Goal: Task Accomplishment & Management: Complete application form

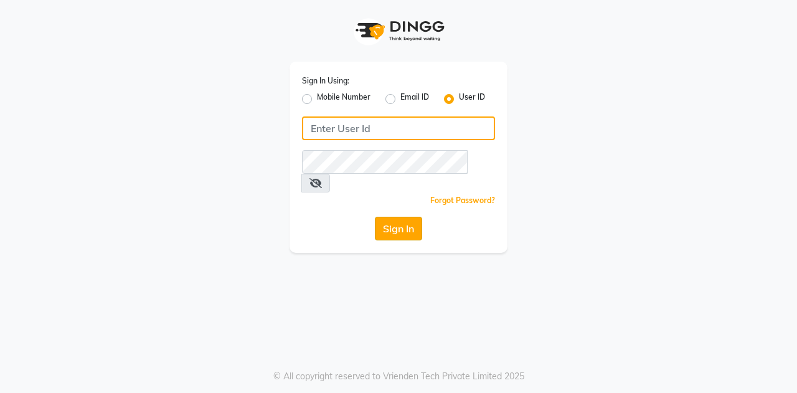
type input "posshe123"
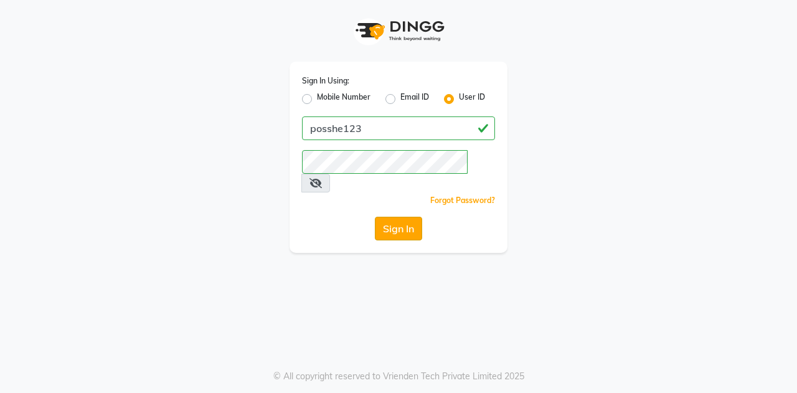
click at [401, 217] on button "Sign In" at bounding box center [398, 229] width 47 height 24
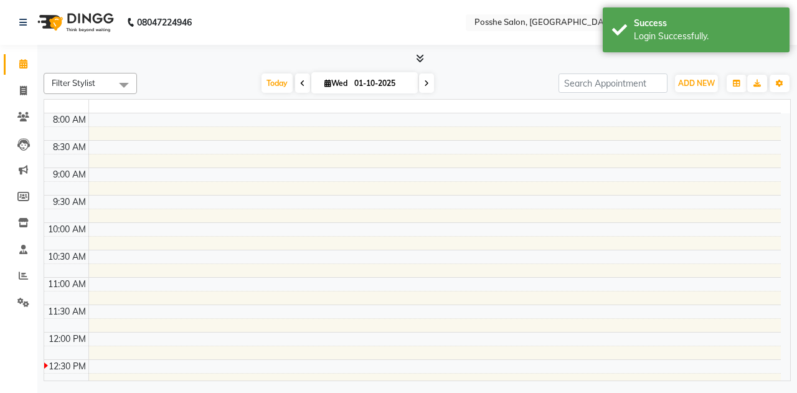
select select "en"
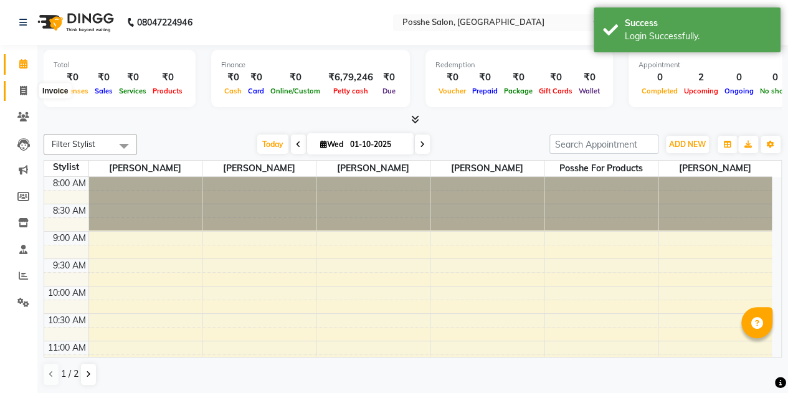
click at [29, 95] on span at bounding box center [23, 91] width 22 height 14
select select "6052"
select select "service"
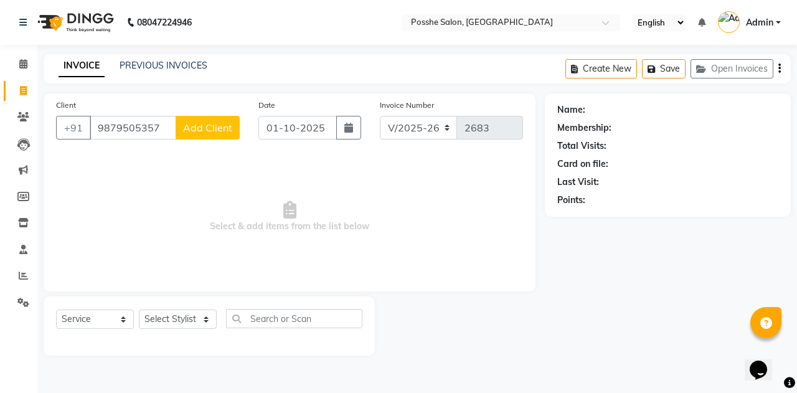
type input "9879505357"
click at [219, 131] on span "Add Client" at bounding box center [207, 127] width 49 height 12
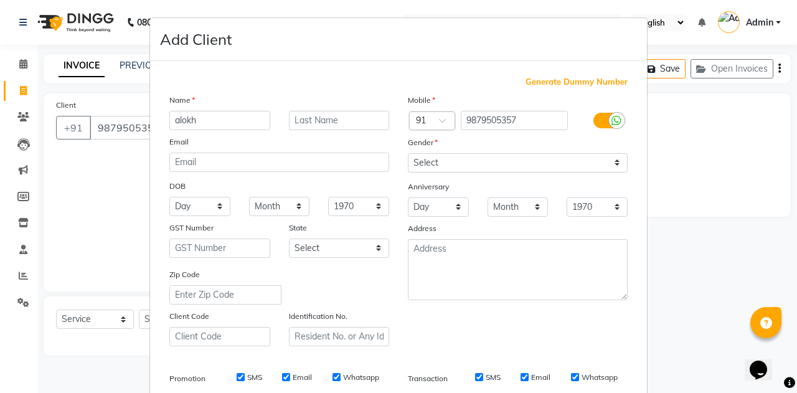
type input "alokh"
click at [334, 111] on input "text" at bounding box center [339, 120] width 101 height 19
type input "[PERSON_NAME]"
click at [549, 164] on select "Select [DEMOGRAPHIC_DATA] [DEMOGRAPHIC_DATA] Other Prefer Not To Say" at bounding box center [518, 162] width 220 height 19
click at [408, 153] on select "Select [DEMOGRAPHIC_DATA] [DEMOGRAPHIC_DATA] Other Prefer Not To Say" at bounding box center [518, 162] width 220 height 19
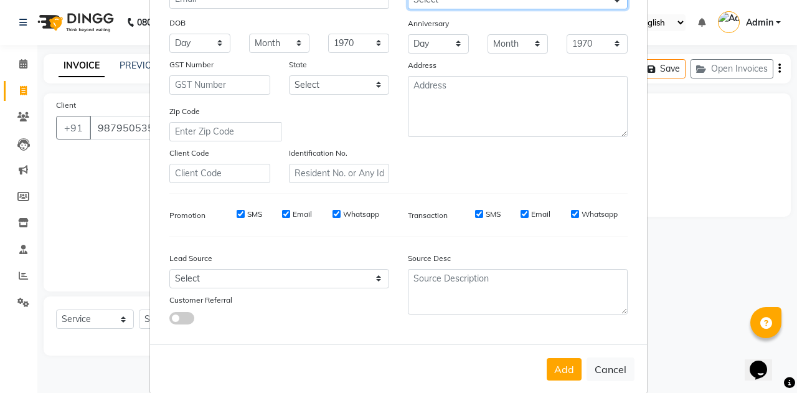
scroll to position [109, 0]
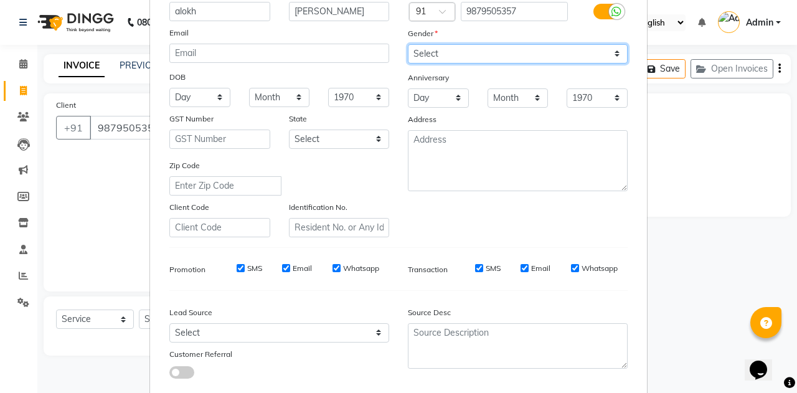
click at [477, 49] on select "Select [DEMOGRAPHIC_DATA] [DEMOGRAPHIC_DATA] Other Prefer Not To Say" at bounding box center [518, 53] width 220 height 19
select select "[DEMOGRAPHIC_DATA]"
click at [408, 44] on select "Select [DEMOGRAPHIC_DATA] [DEMOGRAPHIC_DATA] Other Prefer Not To Say" at bounding box center [518, 53] width 220 height 19
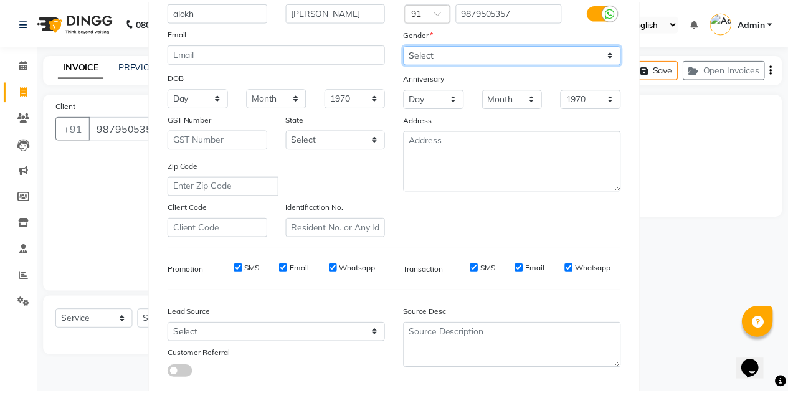
scroll to position [179, 0]
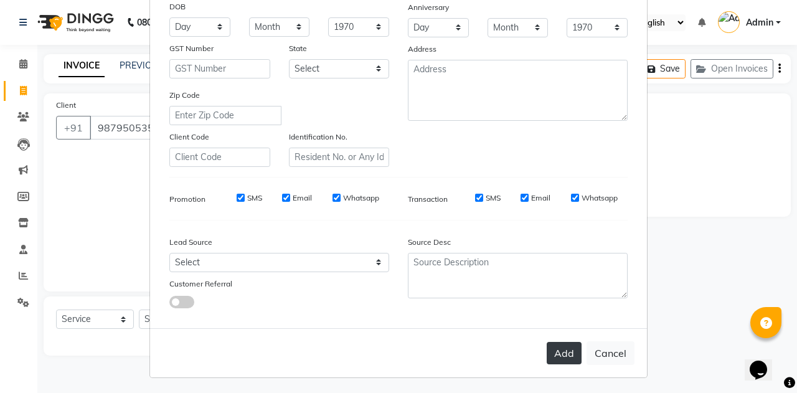
click at [550, 348] on button "Add" at bounding box center [564, 353] width 35 height 22
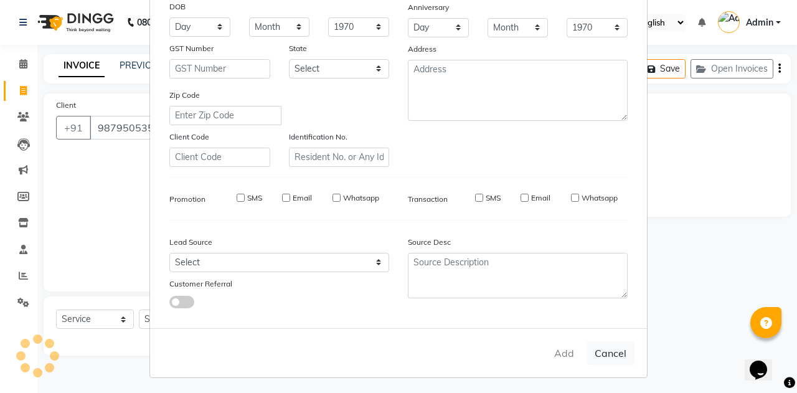
select select
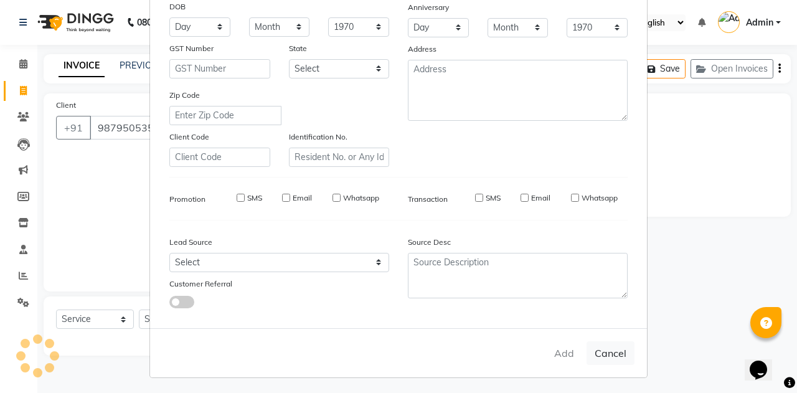
select select
checkbox input "false"
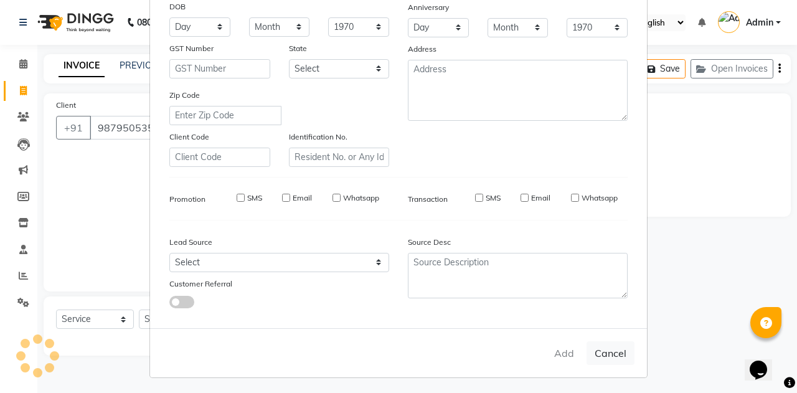
checkbox input "false"
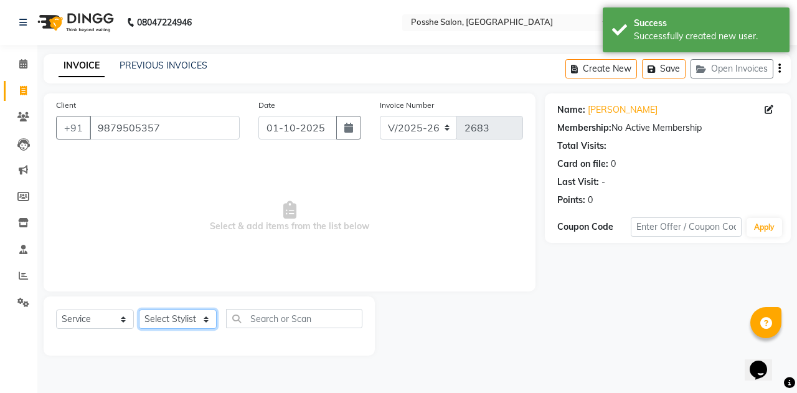
click at [171, 324] on select "Select Stylist [PERSON_NAME] [PERSON_NAME] [PERSON_NAME] Posshe for products [P…" at bounding box center [178, 318] width 78 height 19
select select "43693"
click at [139, 309] on select "Select Stylist [PERSON_NAME] [PERSON_NAME] [PERSON_NAME] Posshe for products [P…" at bounding box center [178, 318] width 78 height 19
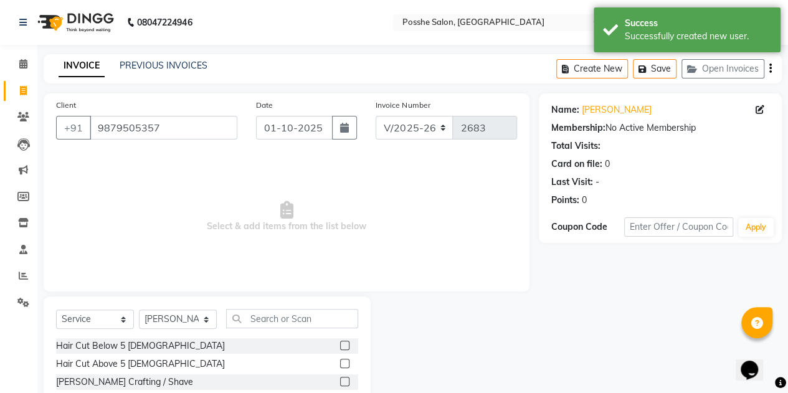
click at [340, 367] on label at bounding box center [344, 363] width 9 height 9
click at [340, 367] on input "checkbox" at bounding box center [344, 364] width 8 height 8
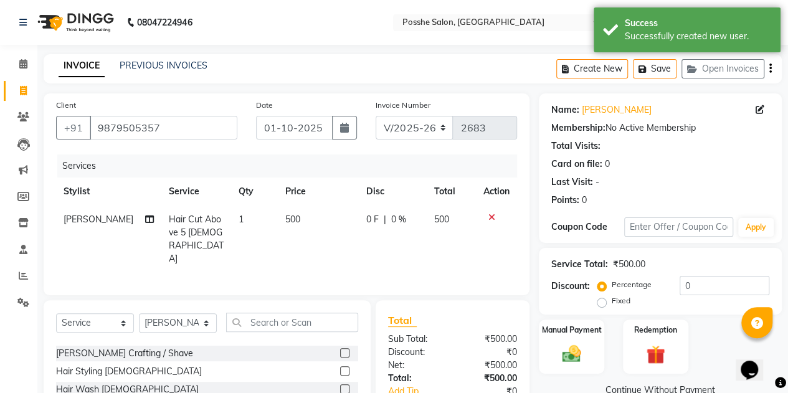
checkbox input "false"
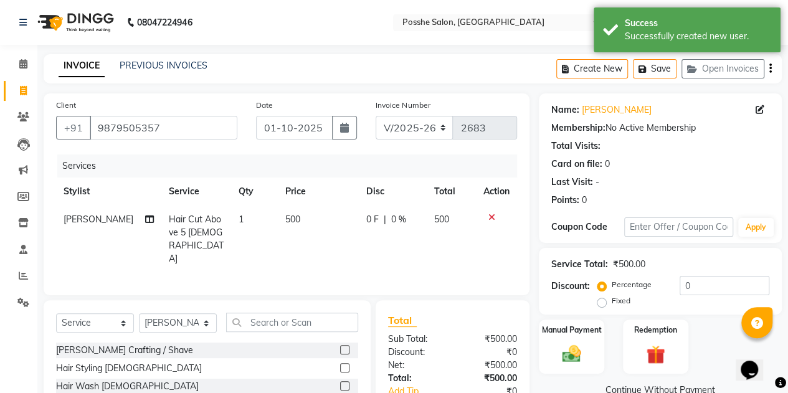
scroll to position [36, 0]
click at [340, 367] on label at bounding box center [344, 366] width 9 height 9
click at [340, 367] on input "checkbox" at bounding box center [344, 368] width 8 height 8
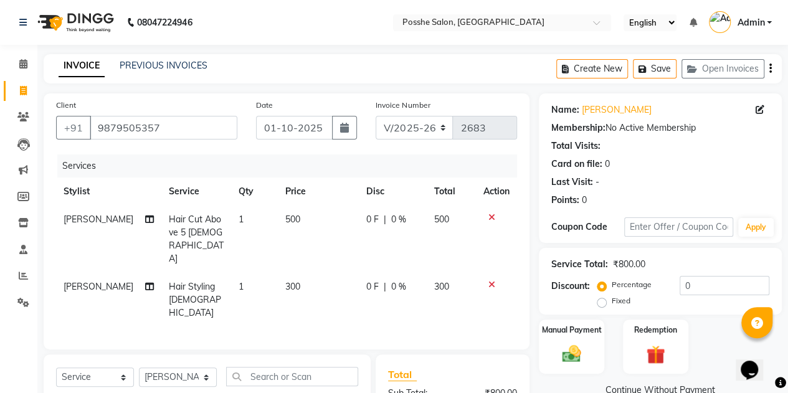
checkbox input "false"
click at [285, 281] on span "300" at bounding box center [292, 286] width 15 height 11
select select "43693"
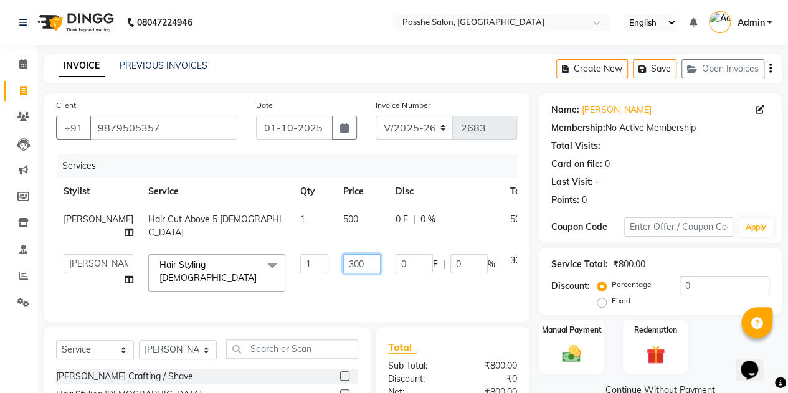
click at [343, 273] on input "300" at bounding box center [361, 263] width 37 height 19
type input "200"
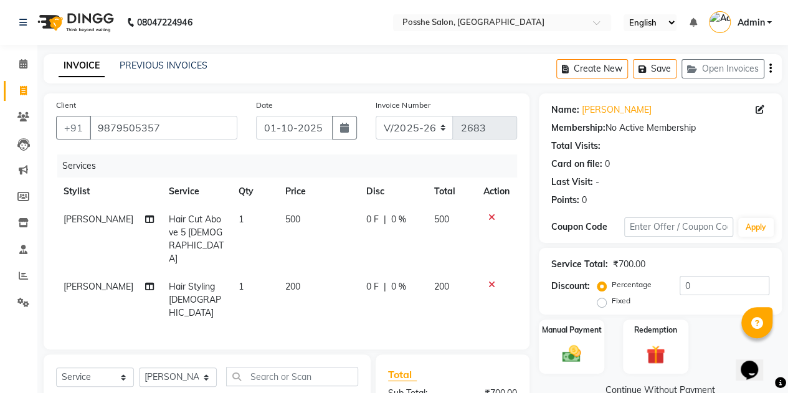
click at [331, 293] on div "Services Stylist Service Qty Price Disc Total Action [PERSON_NAME] Hair Cut Abo…" at bounding box center [286, 245] width 461 height 182
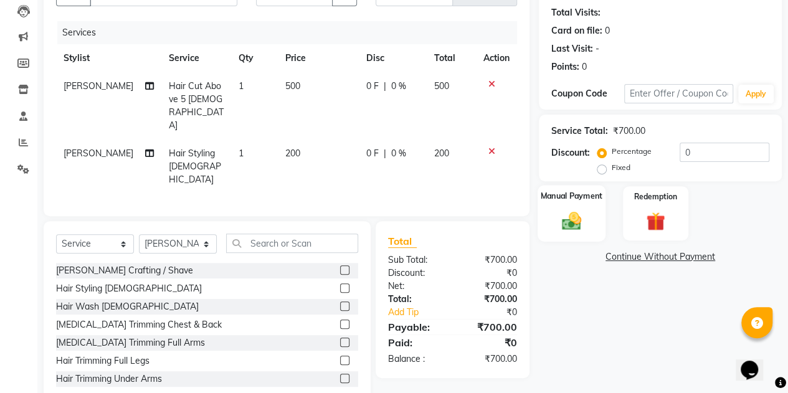
click at [573, 225] on img at bounding box center [571, 220] width 32 height 22
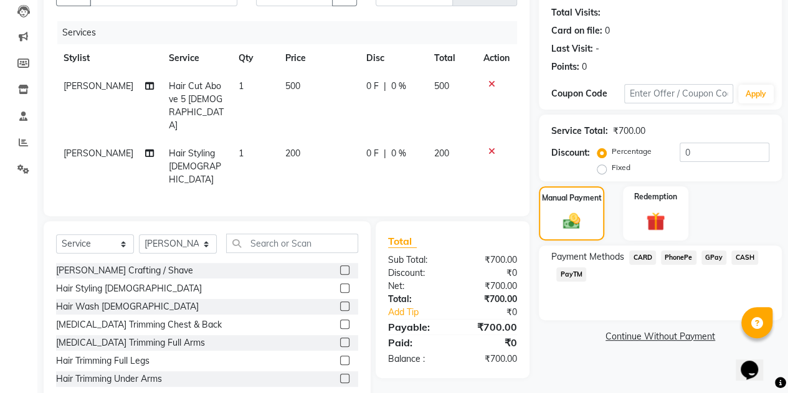
click at [565, 276] on span "PayTM" at bounding box center [571, 274] width 30 height 14
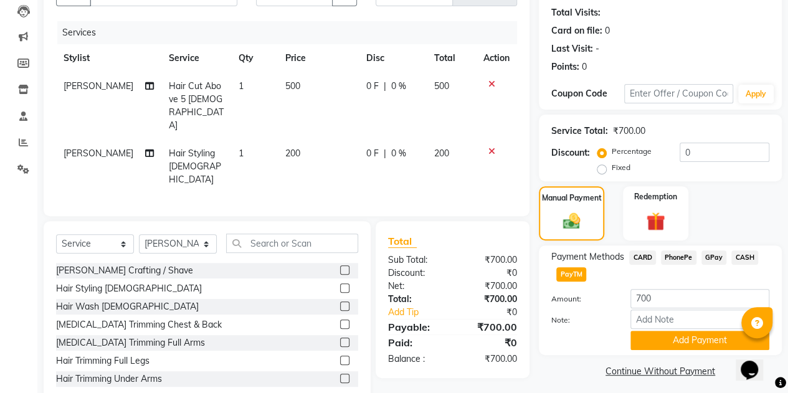
scroll to position [138, 0]
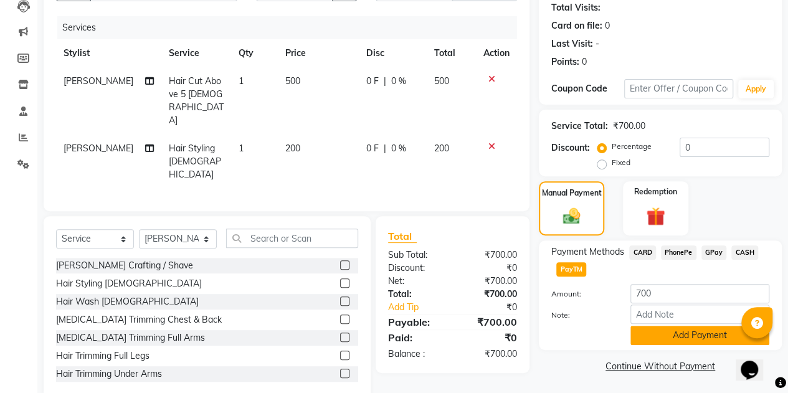
click at [655, 332] on button "Add Payment" at bounding box center [699, 335] width 139 height 19
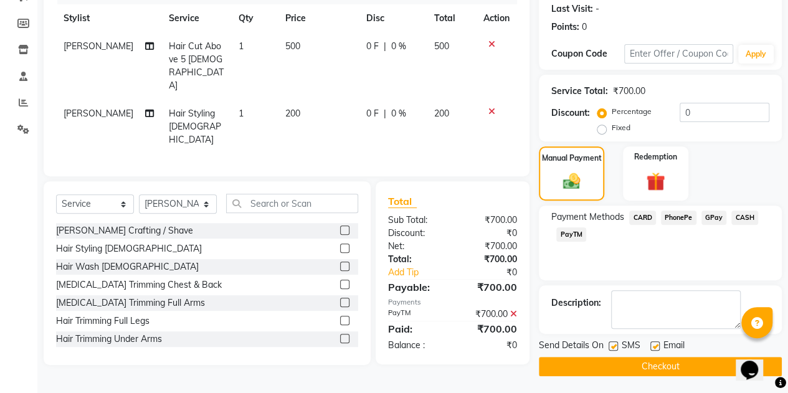
scroll to position [173, 0]
click at [655, 342] on label at bounding box center [654, 345] width 9 height 9
click at [655, 342] on input "checkbox" at bounding box center [654, 346] width 8 height 8
checkbox input "false"
click at [616, 344] on label at bounding box center [612, 345] width 9 height 9
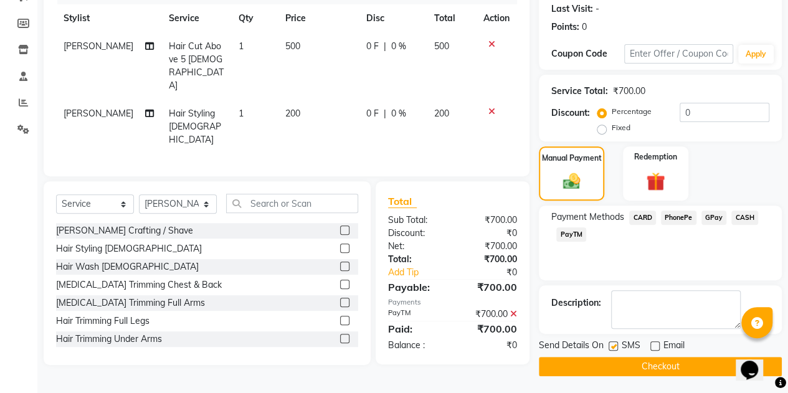
click at [616, 344] on input "checkbox" at bounding box center [612, 346] width 8 height 8
checkbox input "false"
click at [625, 366] on button "Checkout" at bounding box center [660, 366] width 243 height 19
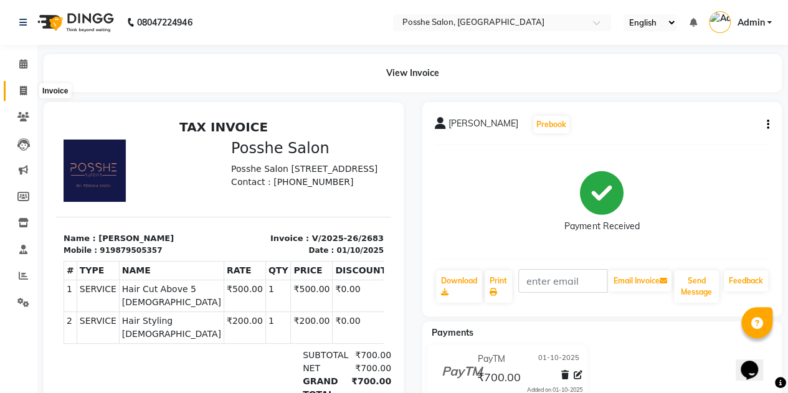
click at [12, 92] on span at bounding box center [23, 91] width 22 height 14
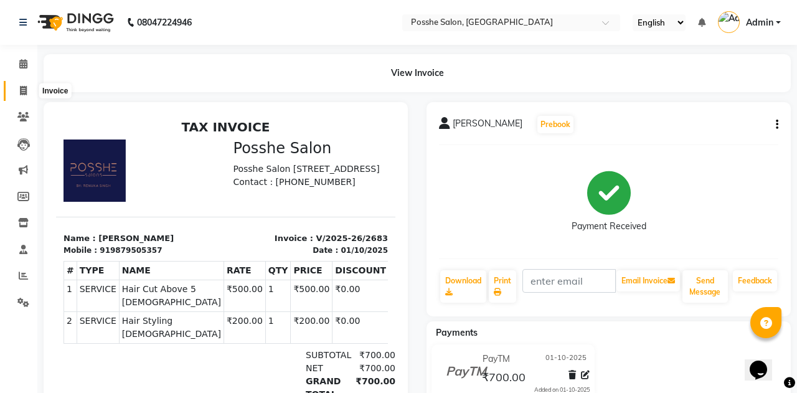
select select "service"
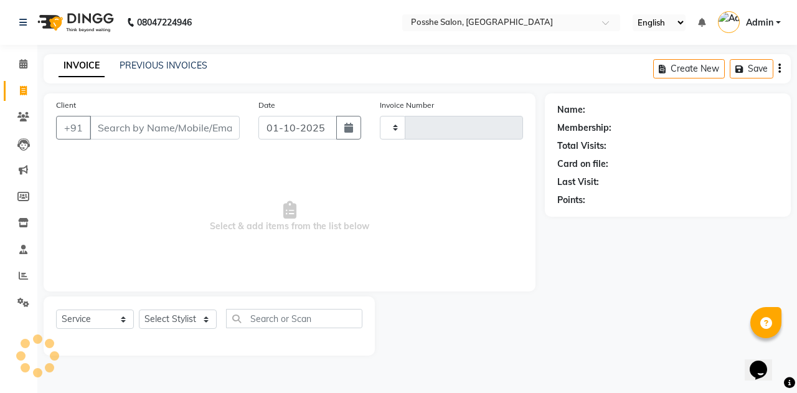
type input "2684"
select select "6052"
click at [179, 326] on select "Select Stylist" at bounding box center [178, 318] width 78 height 19
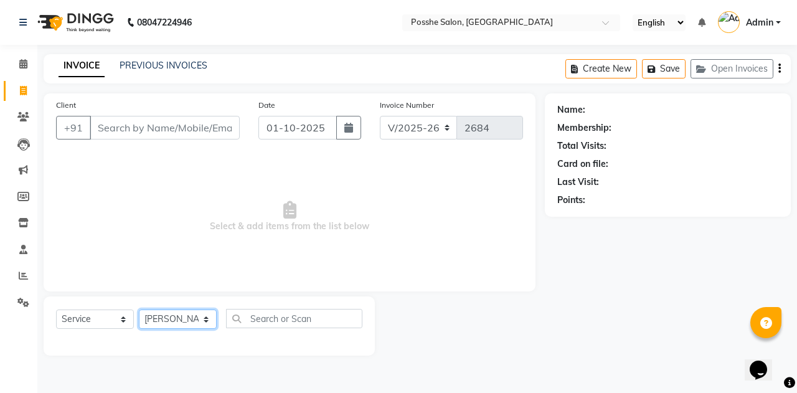
click at [139, 309] on select "Select Stylist [PERSON_NAME] [PERSON_NAME] [PERSON_NAME] Posshe for products [P…" at bounding box center [178, 318] width 78 height 19
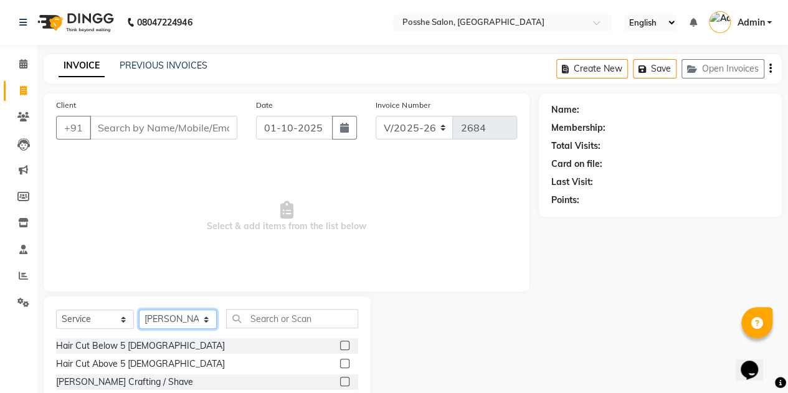
drag, startPoint x: 176, startPoint y: 317, endPoint x: 192, endPoint y: 214, distance: 104.6
click at [192, 214] on div "Client +91 Date [DATE] Invoice Number V/2025 V/[PHONE_NUMBER] Select & add item…" at bounding box center [286, 286] width 504 height 387
select select "43692"
click at [139, 309] on select "Select Stylist [PERSON_NAME] [PERSON_NAME] [PERSON_NAME] Posshe for products [P…" at bounding box center [178, 318] width 78 height 19
click at [340, 384] on label at bounding box center [344, 381] width 9 height 9
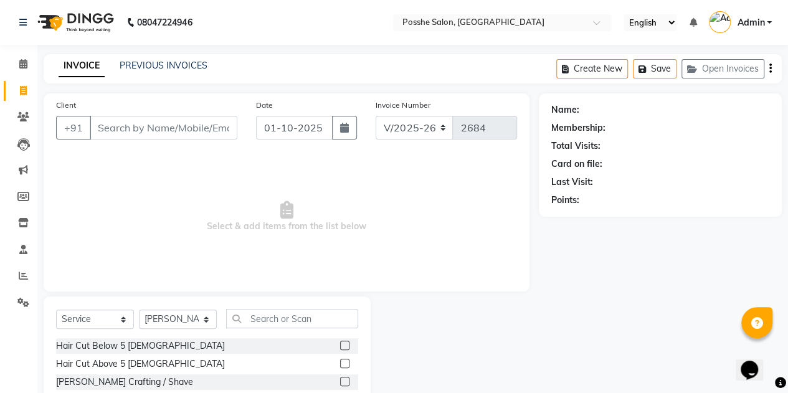
click at [340, 384] on input "checkbox" at bounding box center [344, 382] width 8 height 8
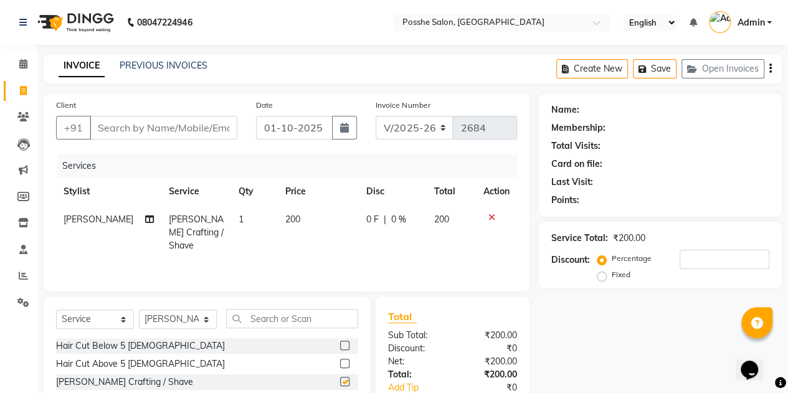
checkbox input "false"
